Goal: Task Accomplishment & Management: Use online tool/utility

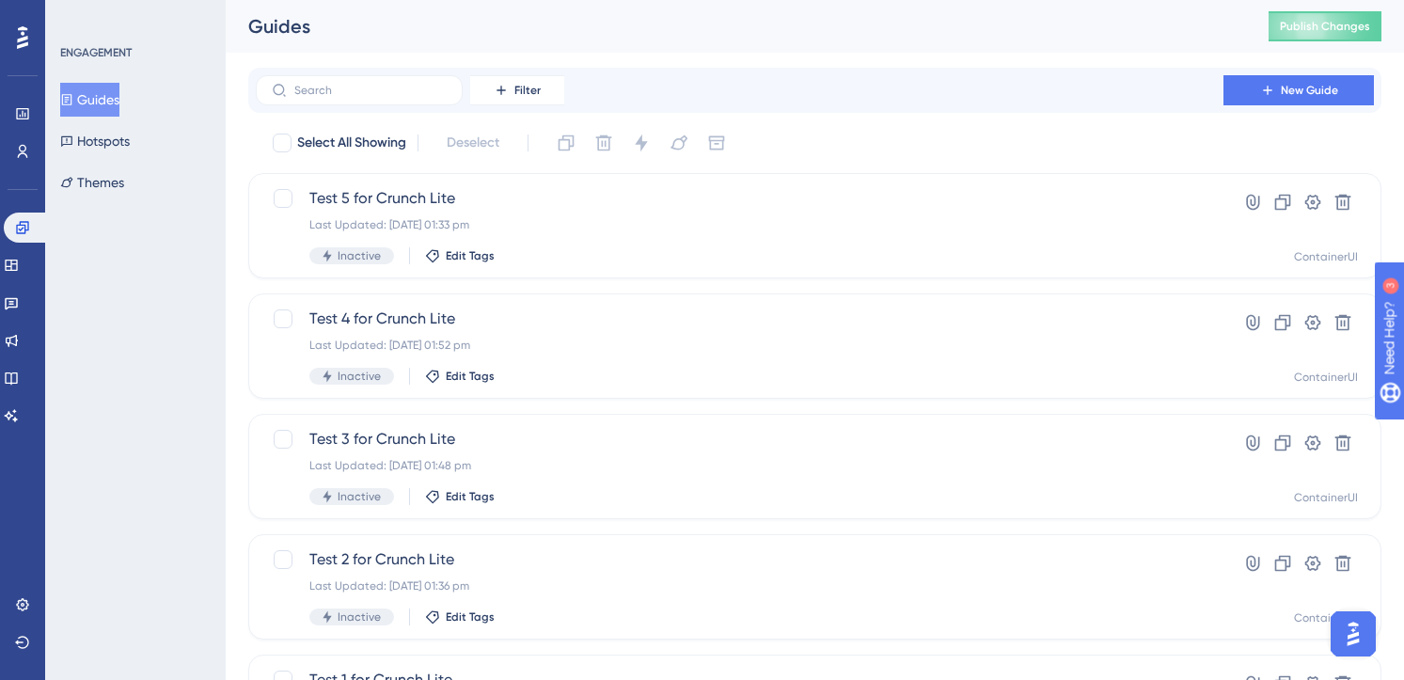
click at [111, 101] on button "Guides" at bounding box center [89, 100] width 59 height 34
click at [1326, 95] on span "New Guide" at bounding box center [1309, 90] width 57 height 15
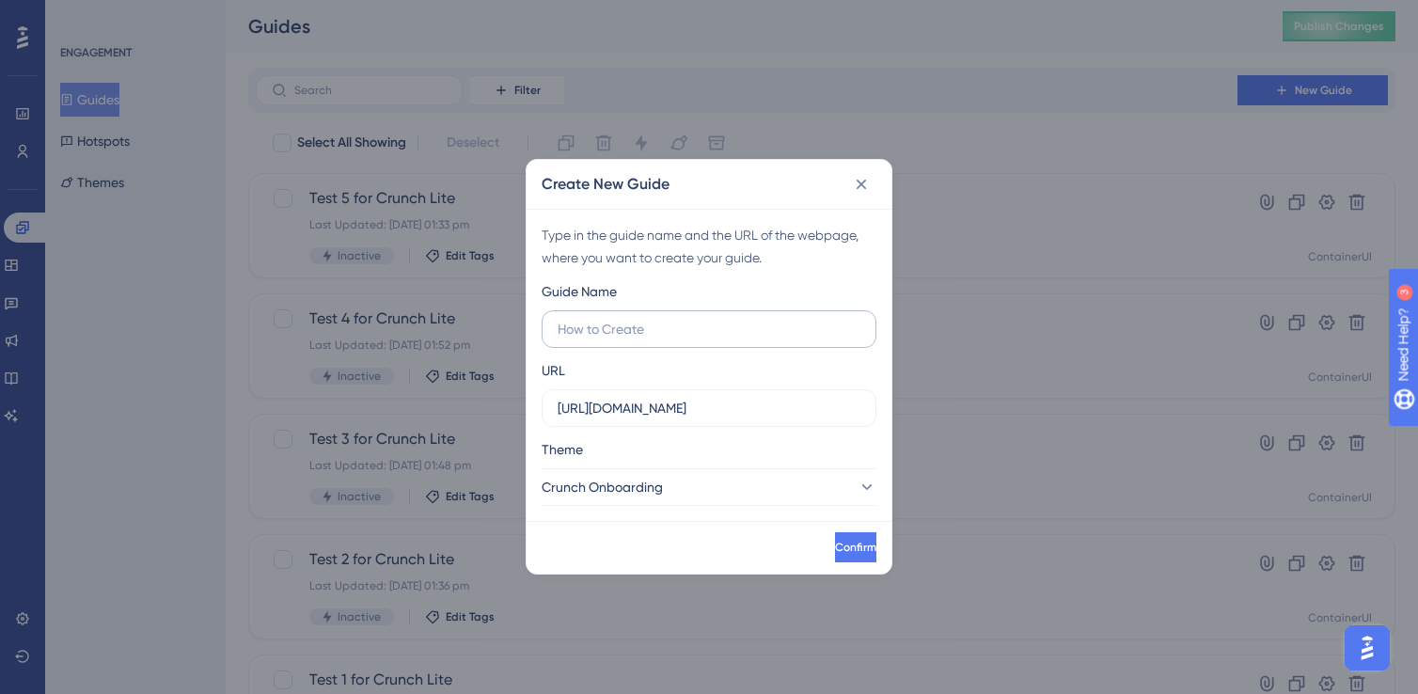
click at [709, 338] on input "text" at bounding box center [709, 329] width 303 height 21
type input "I"
type input "U"
click at [764, 478] on button "Crunch Onboarding" at bounding box center [709, 487] width 335 height 38
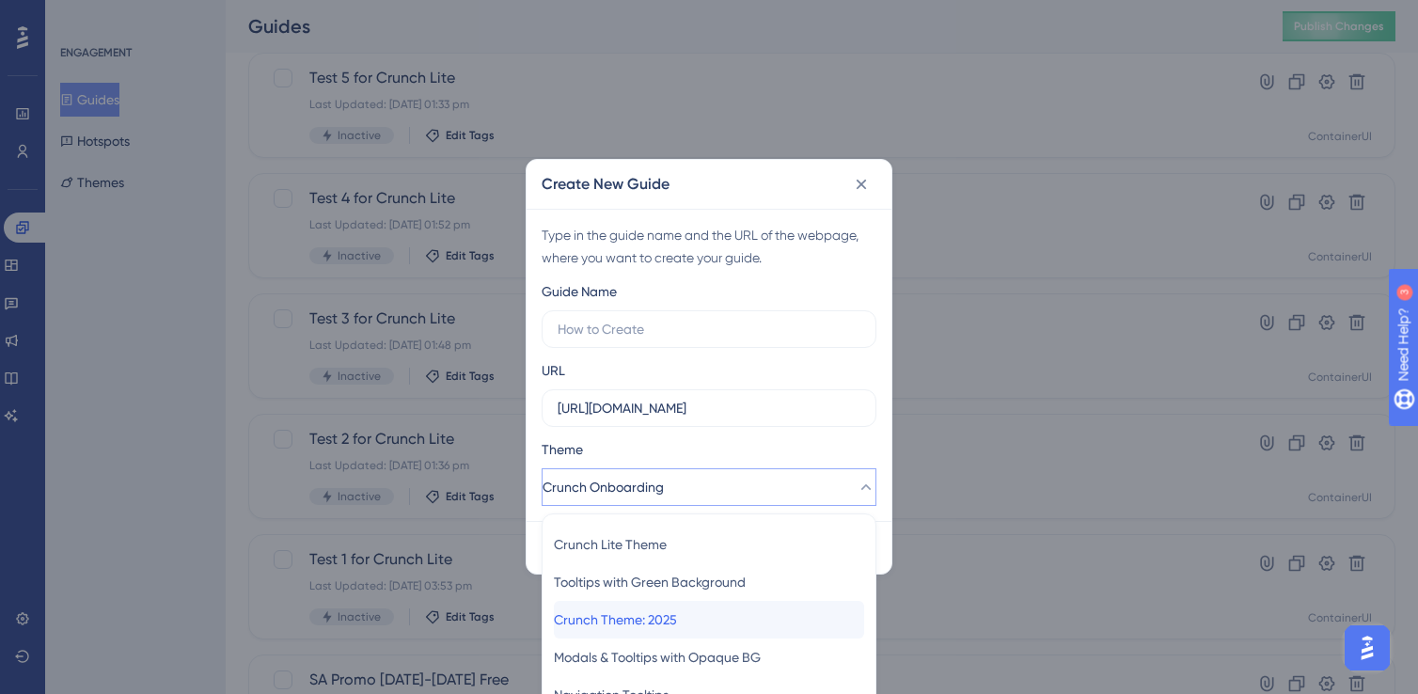
click at [778, 610] on div "Crunch Theme: 2025 Crunch Theme: 2025" at bounding box center [709, 620] width 310 height 38
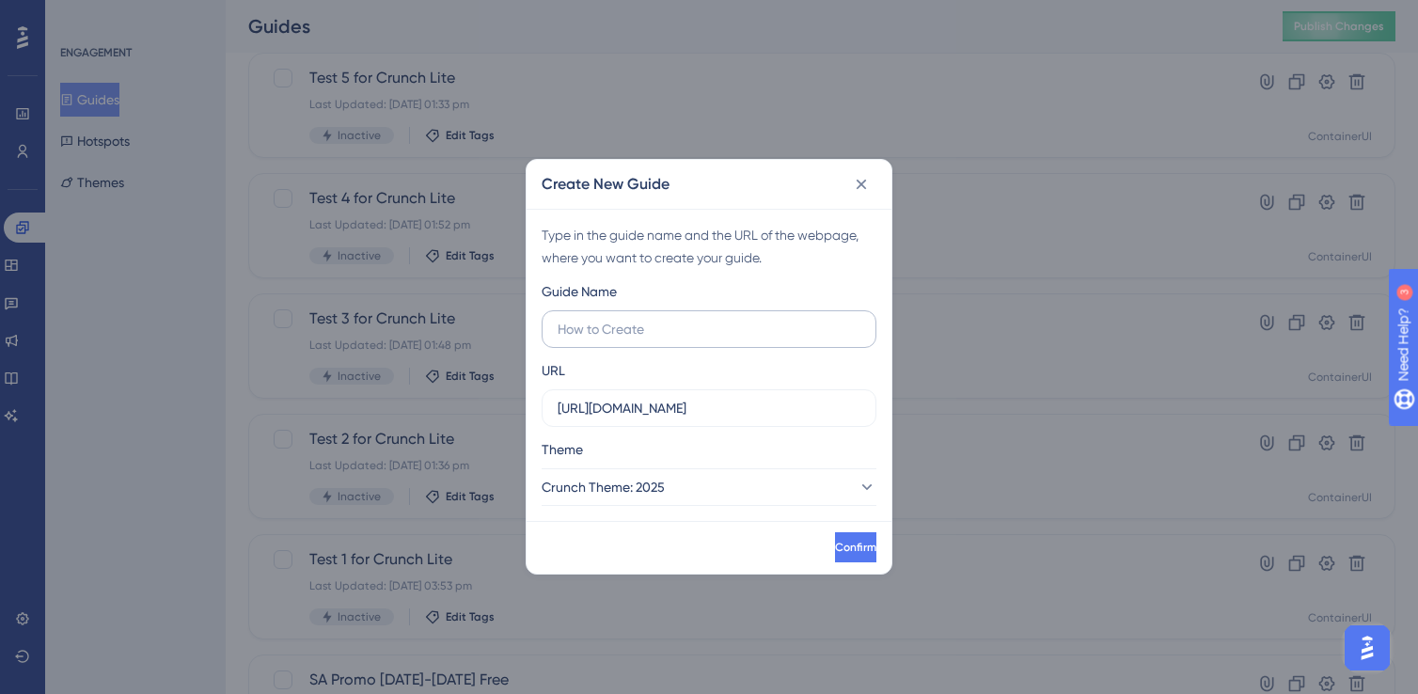
click at [696, 340] on label at bounding box center [709, 329] width 335 height 38
click at [696, 339] on input "text" at bounding box center [709, 329] width 303 height 21
type input "C"
type input "End of Trial - ST Pro"
click at [844, 547] on button "Confirm" at bounding box center [853, 547] width 45 height 30
